Goal: Task Accomplishment & Management: Manage account settings

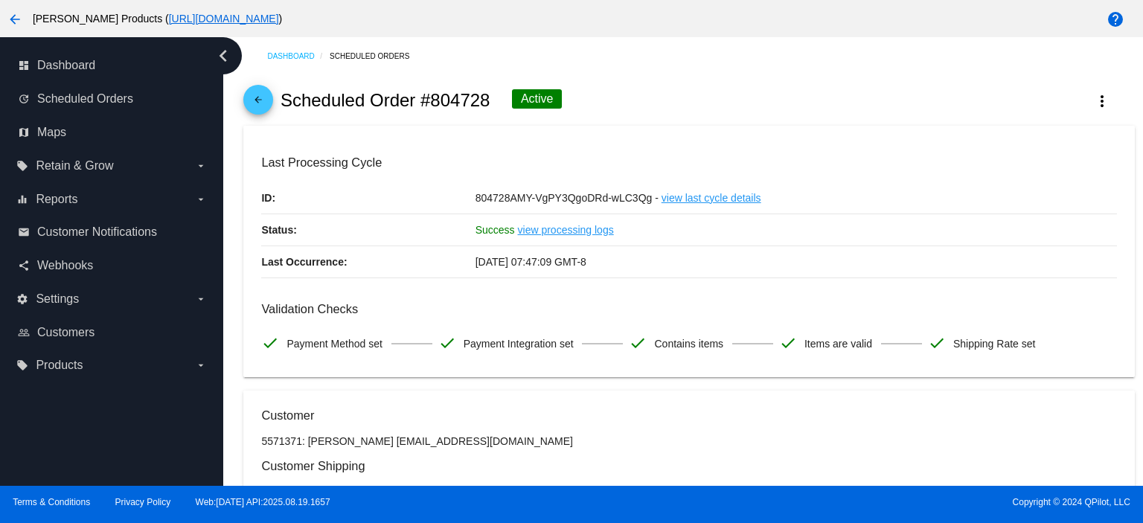
scroll to position [87, 0]
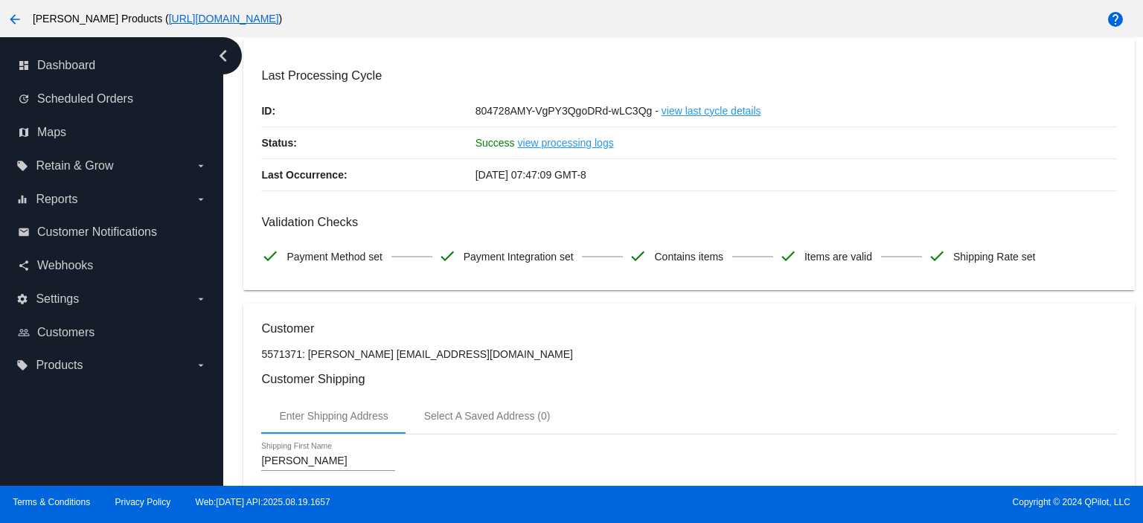
click at [937, 74] on div at bounding box center [571, 261] width 1143 height 523
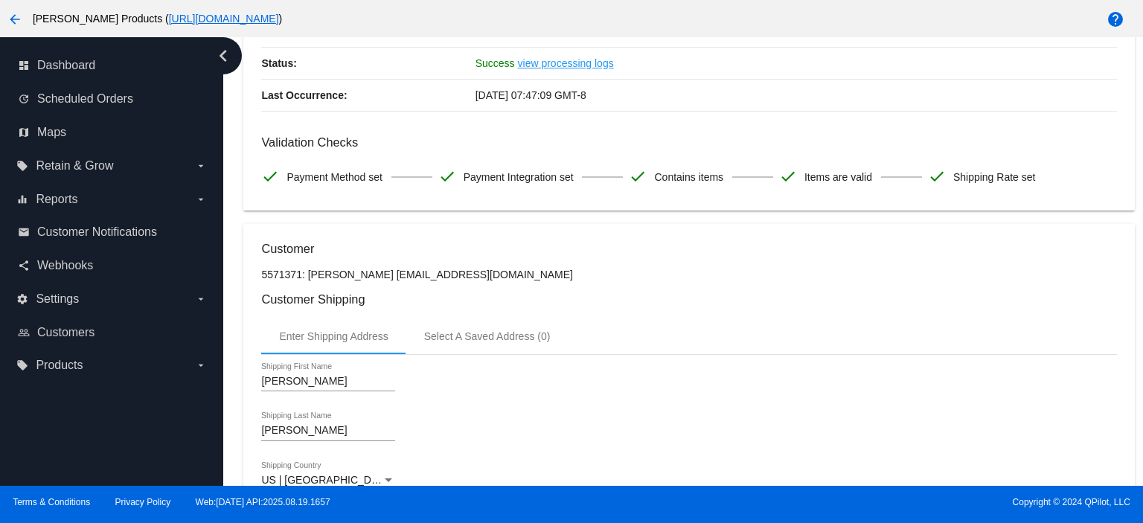
scroll to position [0, 0]
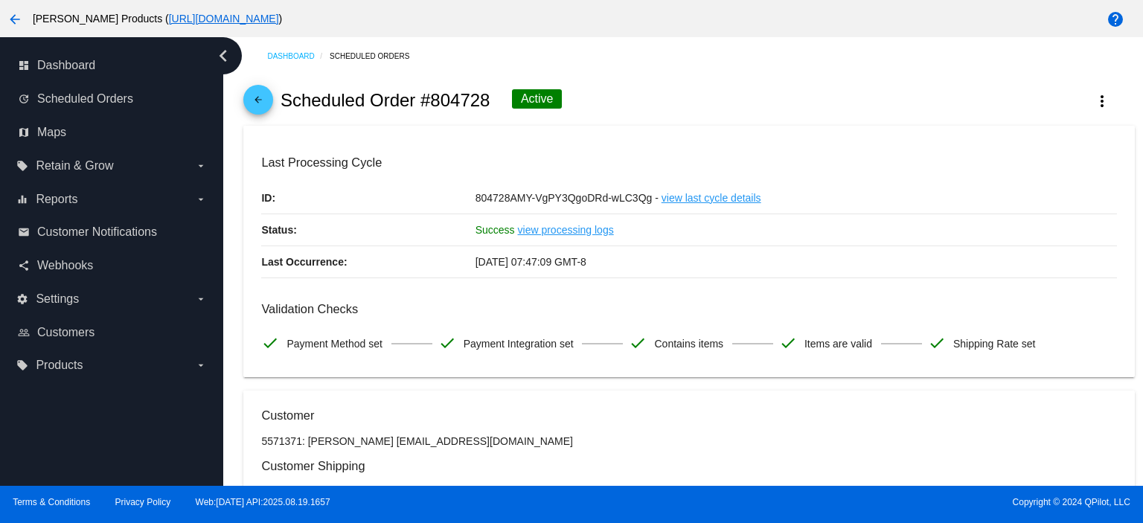
click at [260, 100] on mat-icon "arrow_back" at bounding box center [258, 103] width 18 height 18
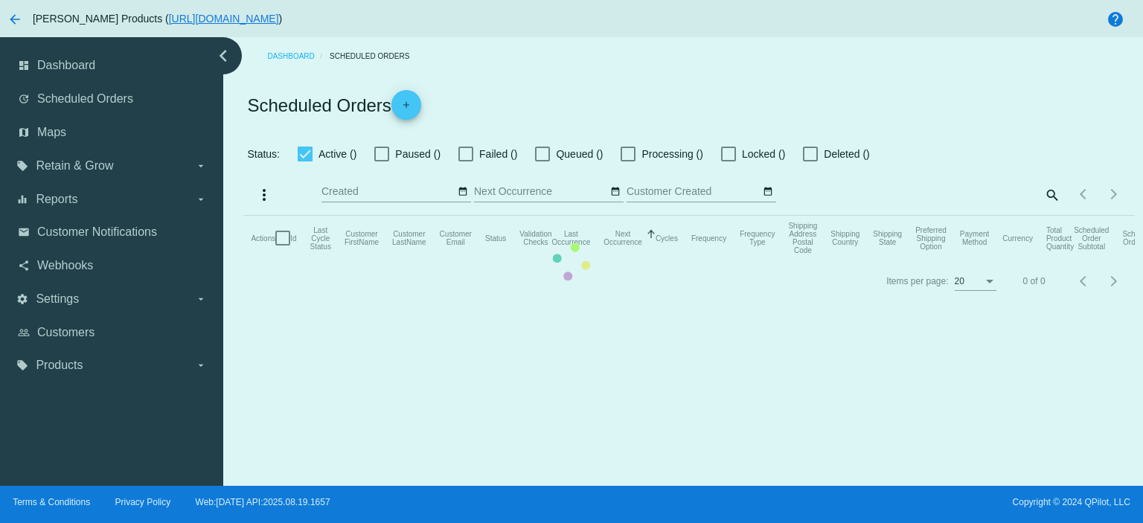
checkbox input "true"
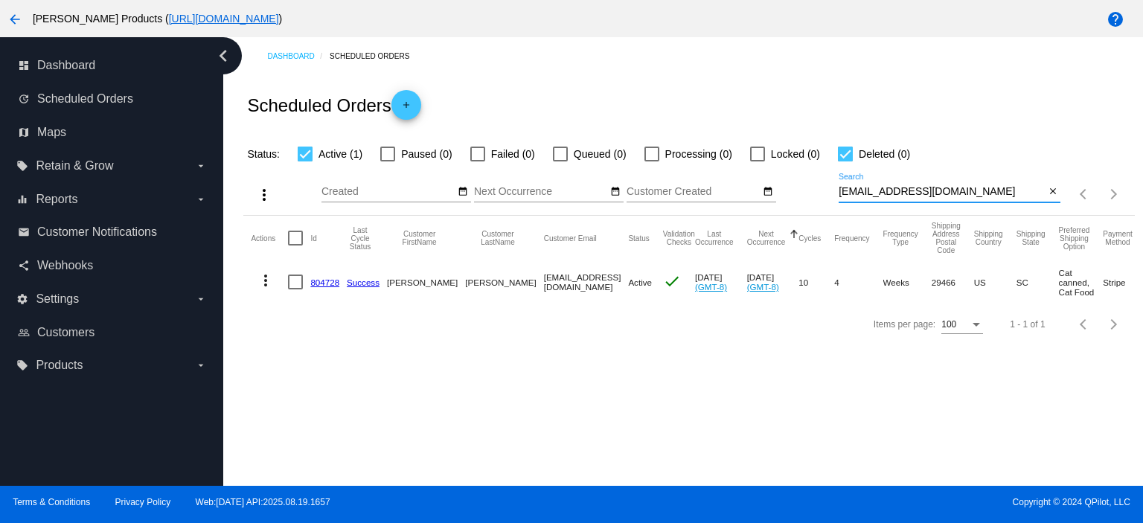
drag, startPoint x: 946, startPoint y: 190, endPoint x: 822, endPoint y: 199, distance: 123.8
click at [822, 199] on div "more_vert Aug Jan Feb Mar [DATE]" at bounding box center [688, 189] width 890 height 53
paste input "[EMAIL_ADDRESS][DOMAIN_NAME]"
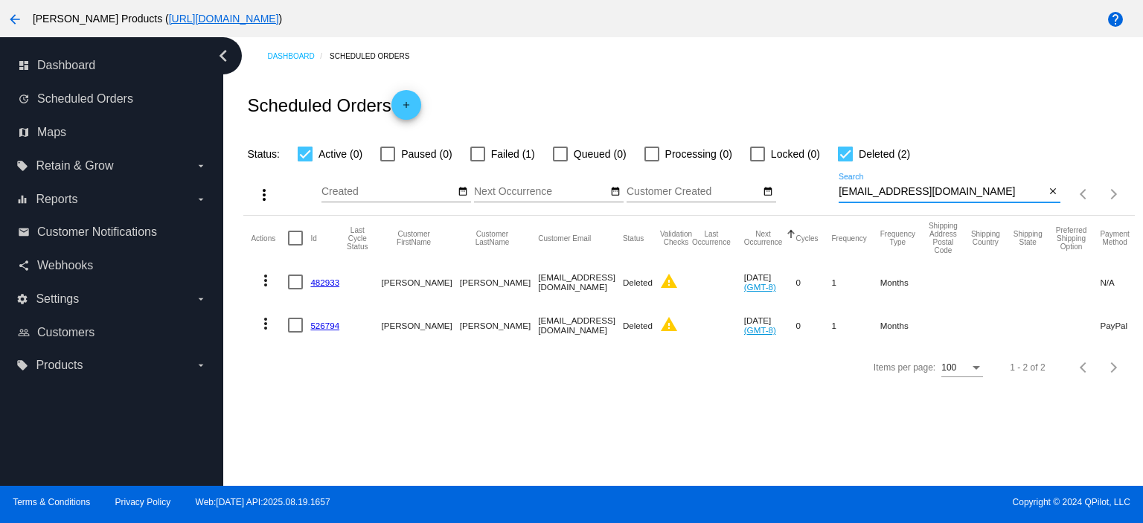
type input "[EMAIL_ADDRESS][DOMAIN_NAME]"
click at [475, 153] on div at bounding box center [477, 154] width 15 height 15
click at [477, 161] on input "Failed (1)" at bounding box center [477, 161] width 1 height 1
checkbox input "true"
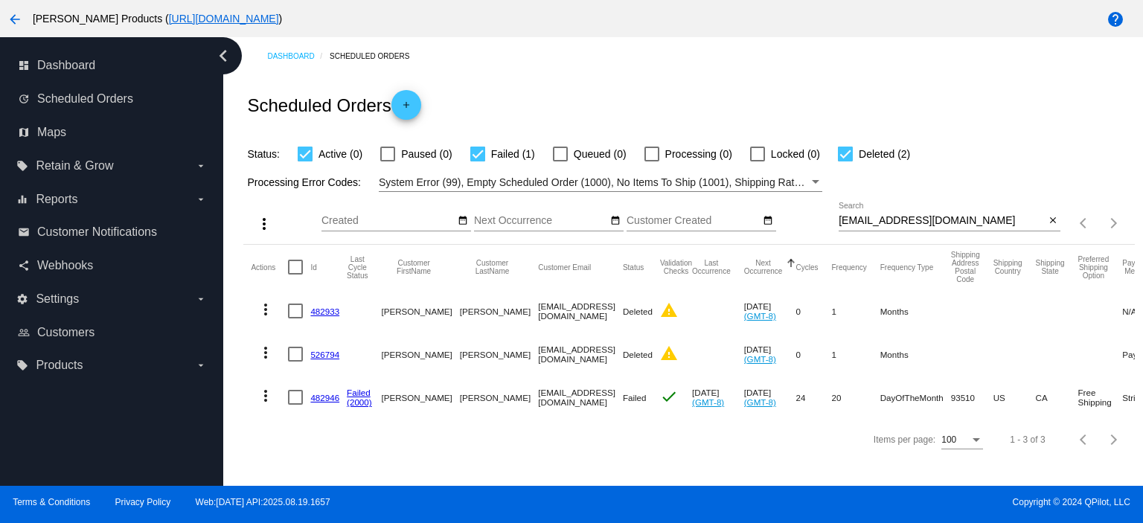
click at [319, 396] on link "482946" at bounding box center [324, 398] width 29 height 10
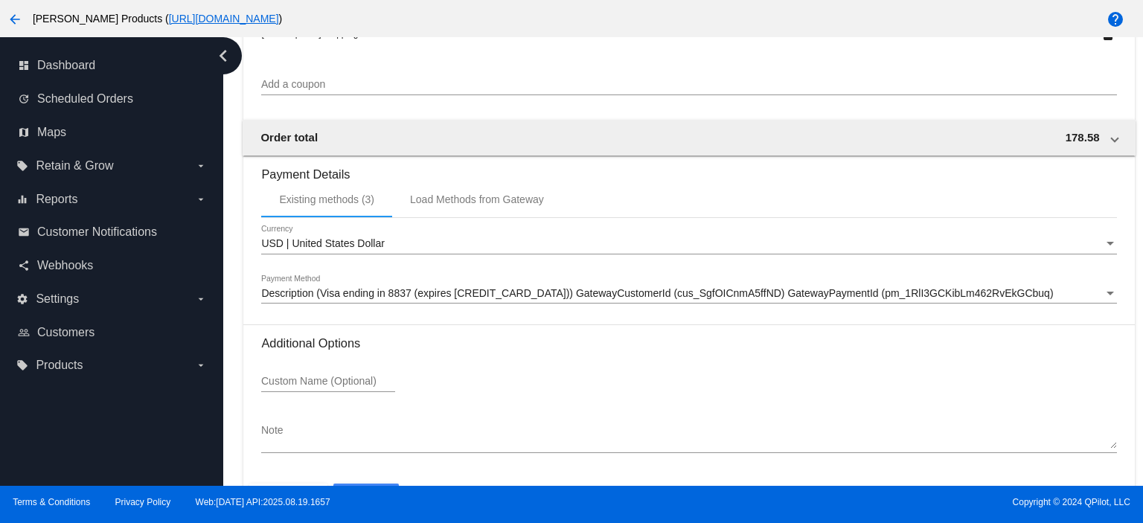
scroll to position [1488, 0]
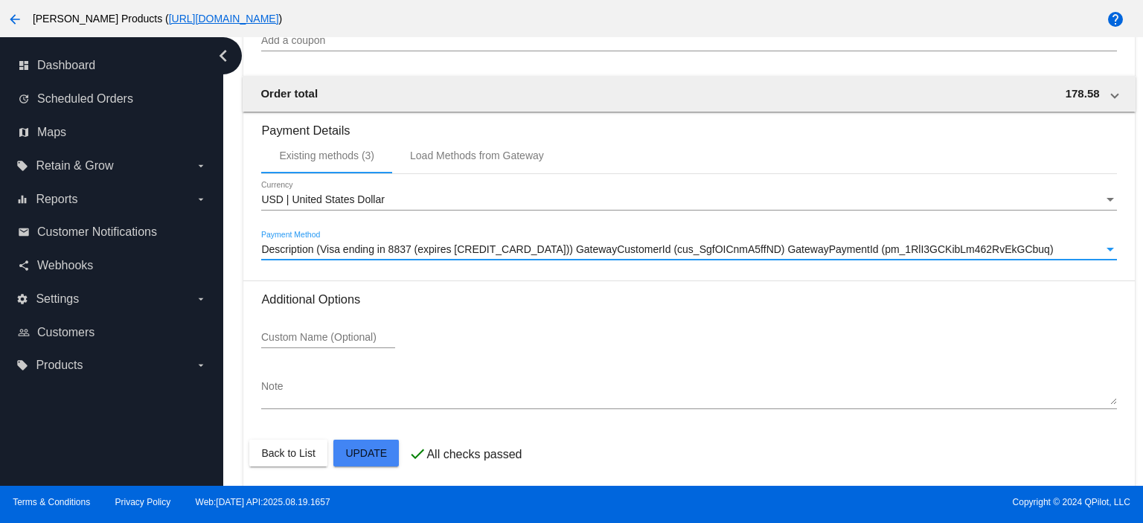
click at [437, 254] on span "Description (Visa ending in 8837 (expires [CREDIT_CARD_DATA])) GatewayCustomerI…" at bounding box center [657, 249] width 792 height 12
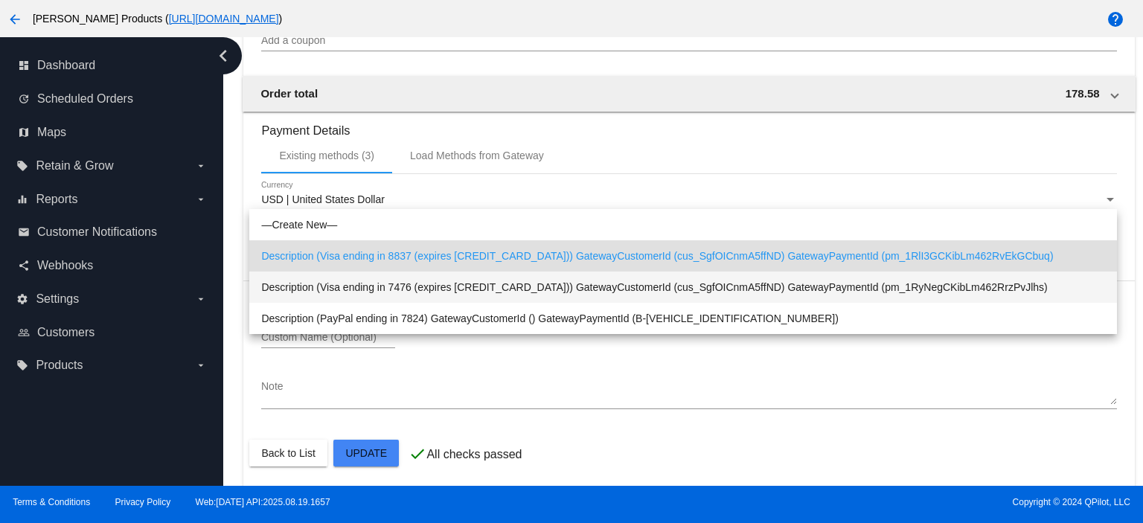
click at [420, 281] on span "Description (Visa ending in 7476 (expires [CREDIT_CARD_DATA])) GatewayCustomerI…" at bounding box center [683, 287] width 844 height 31
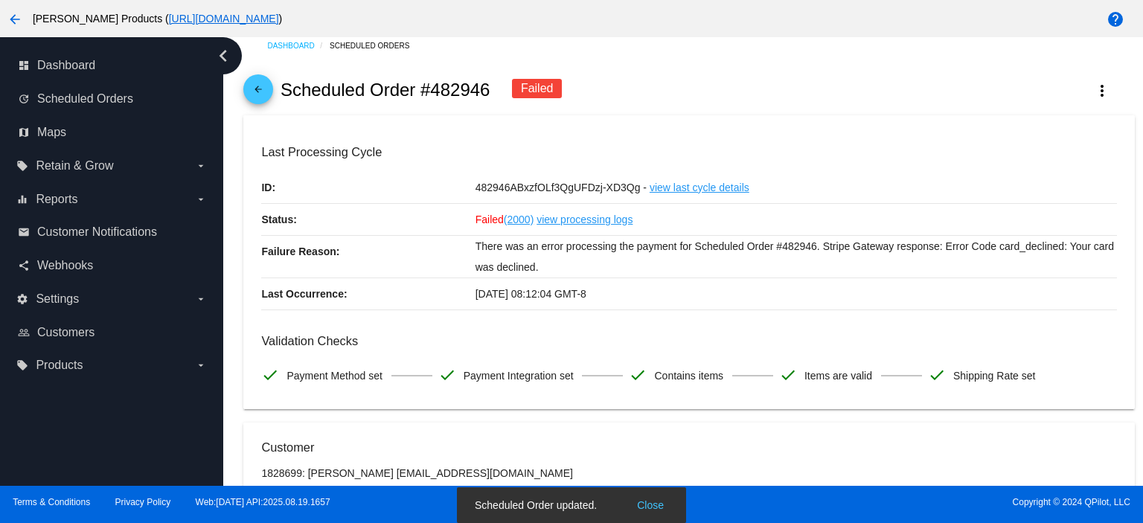
scroll to position [0, 0]
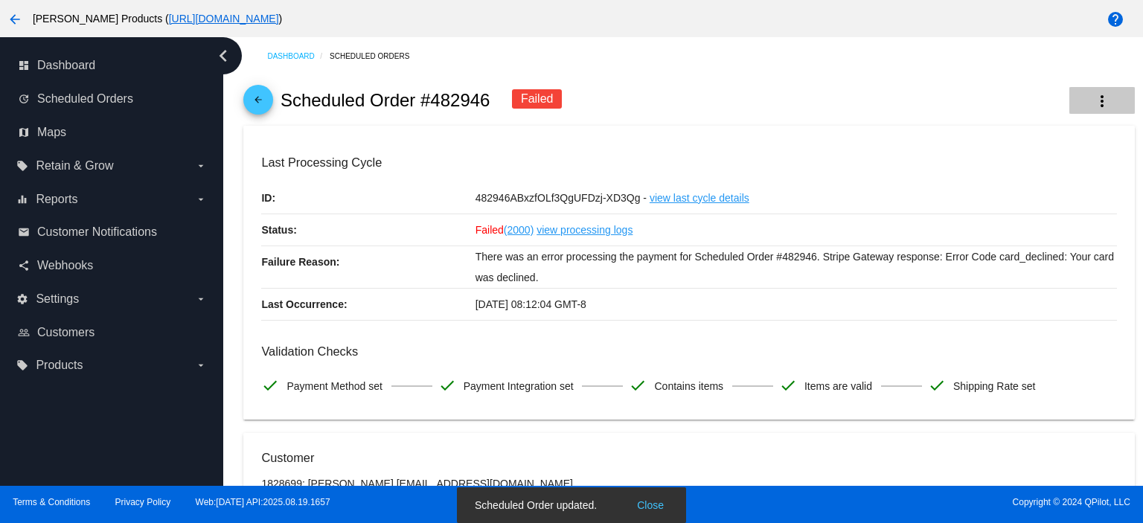
click at [1093, 100] on mat-icon "more_vert" at bounding box center [1102, 101] width 18 height 18
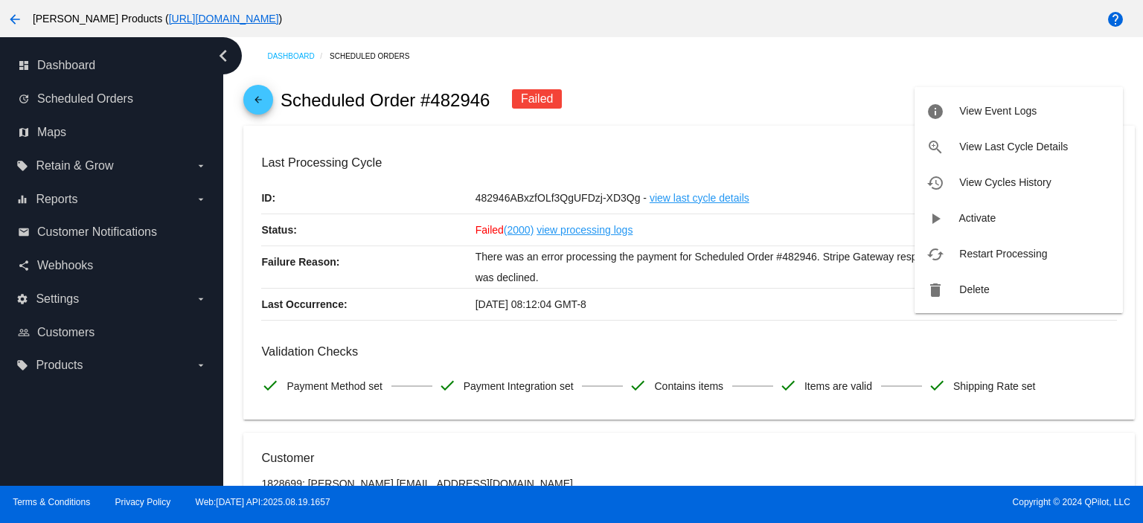
click at [975, 252] on span "Restart Processing" at bounding box center [1003, 254] width 88 height 12
